Goal: Information Seeking & Learning: Find specific fact

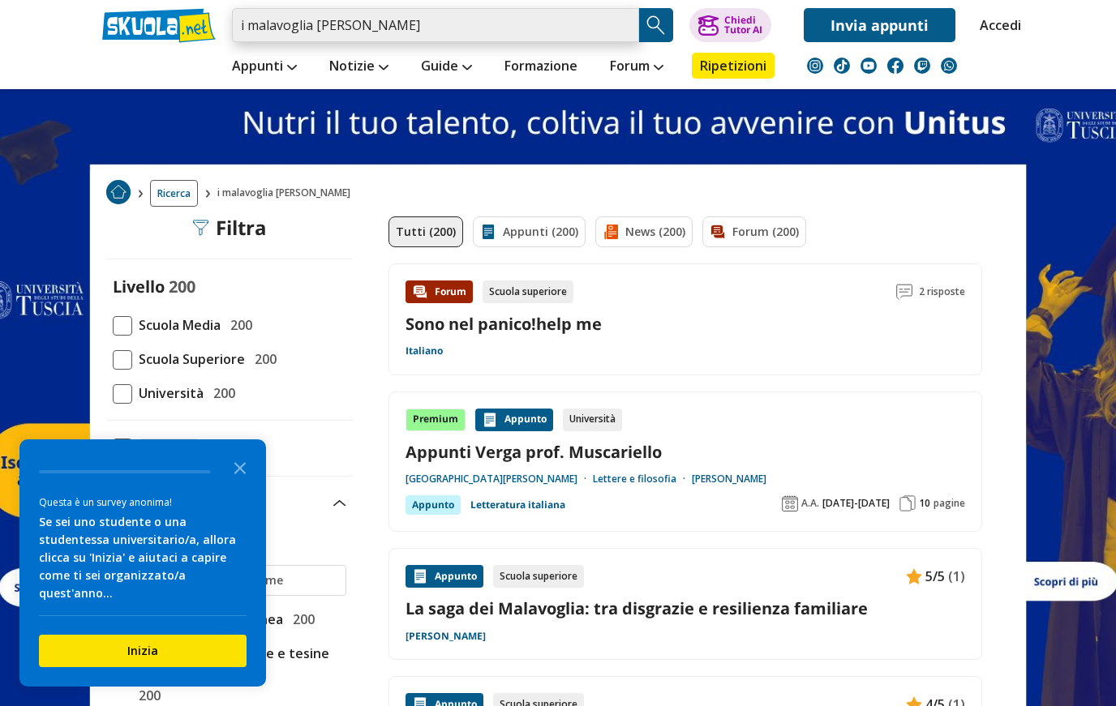
click at [618, 32] on input "i malavoglia luigi russo" at bounding box center [435, 25] width 407 height 34
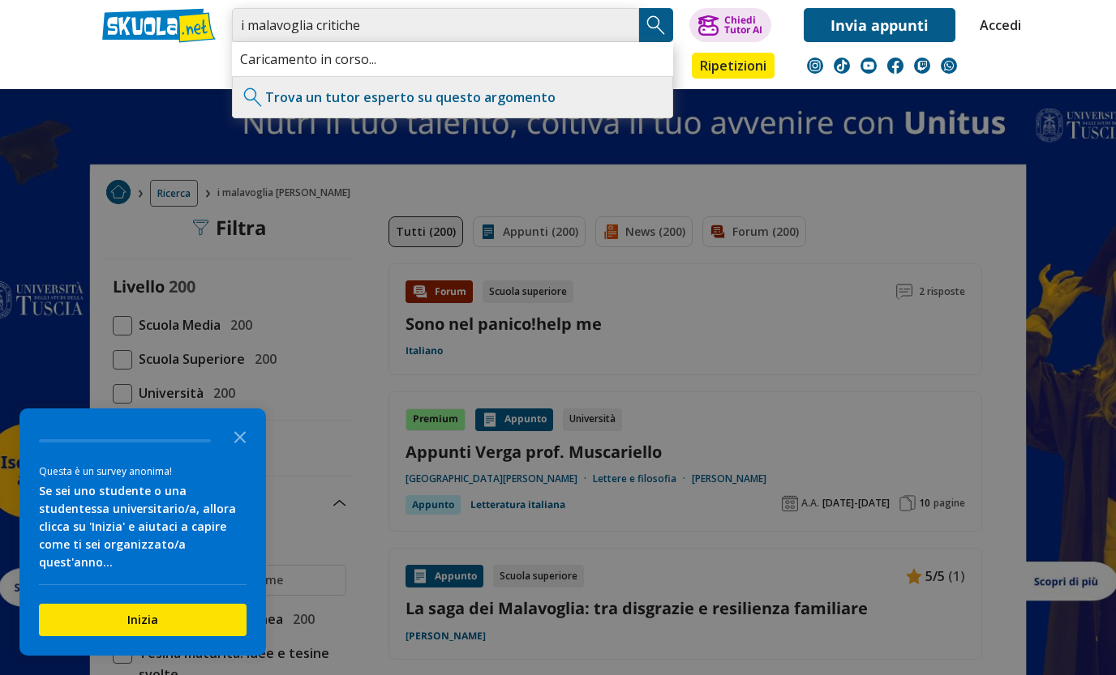
type input "i malavoglia critiche"
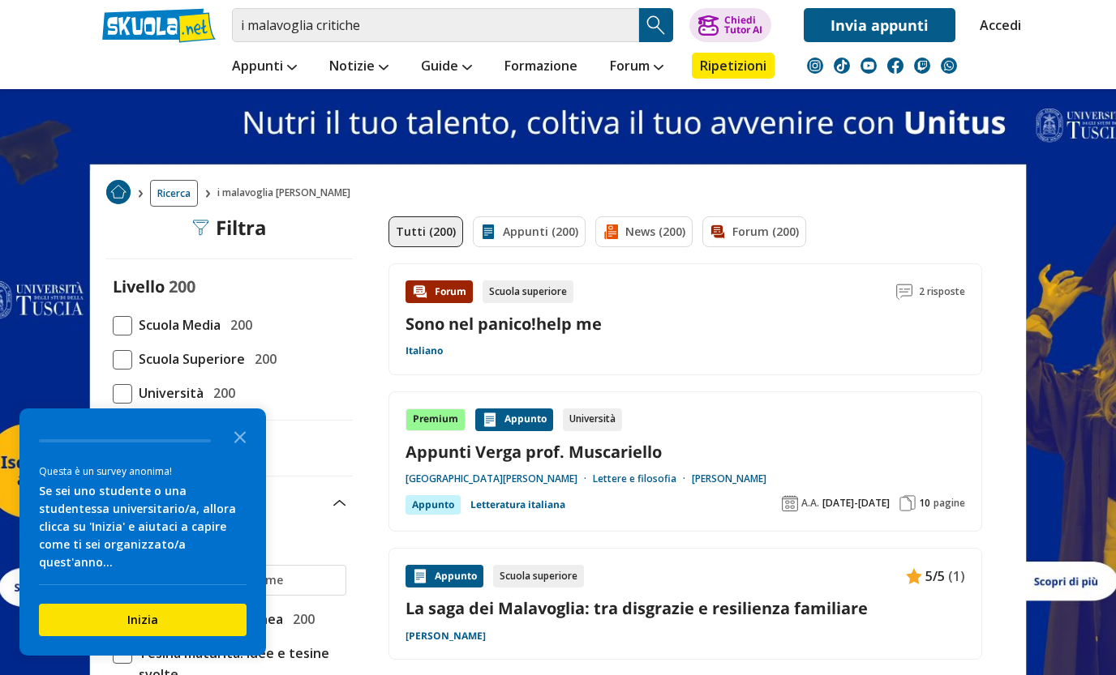
click at [661, 28] on img "Search Button" at bounding box center [656, 25] width 24 height 24
